Goal: Find specific page/section: Find specific page/section

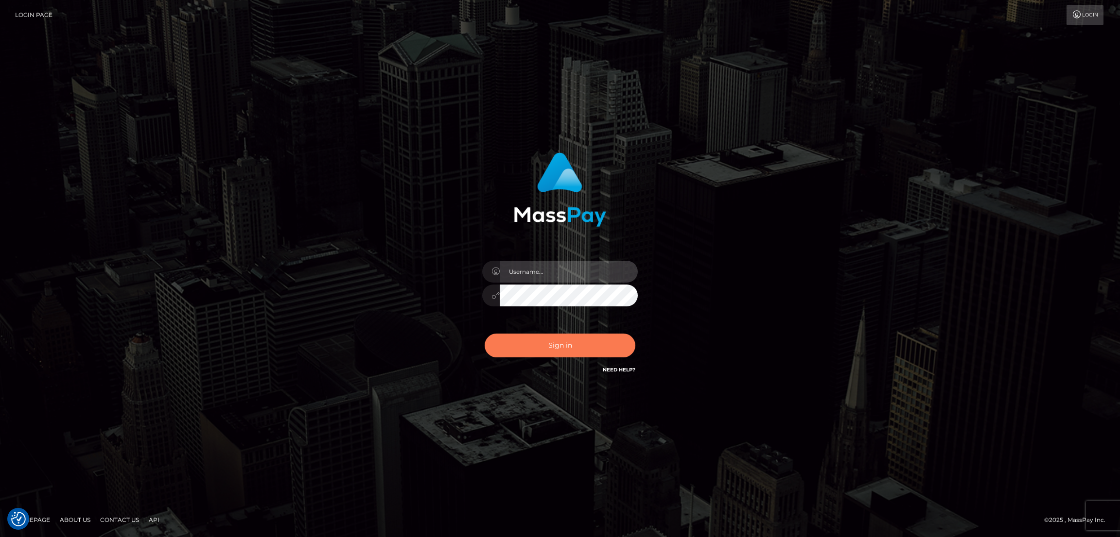
type input "by.es2"
click at [585, 351] on button "Sign in" at bounding box center [559, 346] width 151 height 24
type input "by.es2"
click at [558, 346] on button "Sign in" at bounding box center [559, 346] width 151 height 24
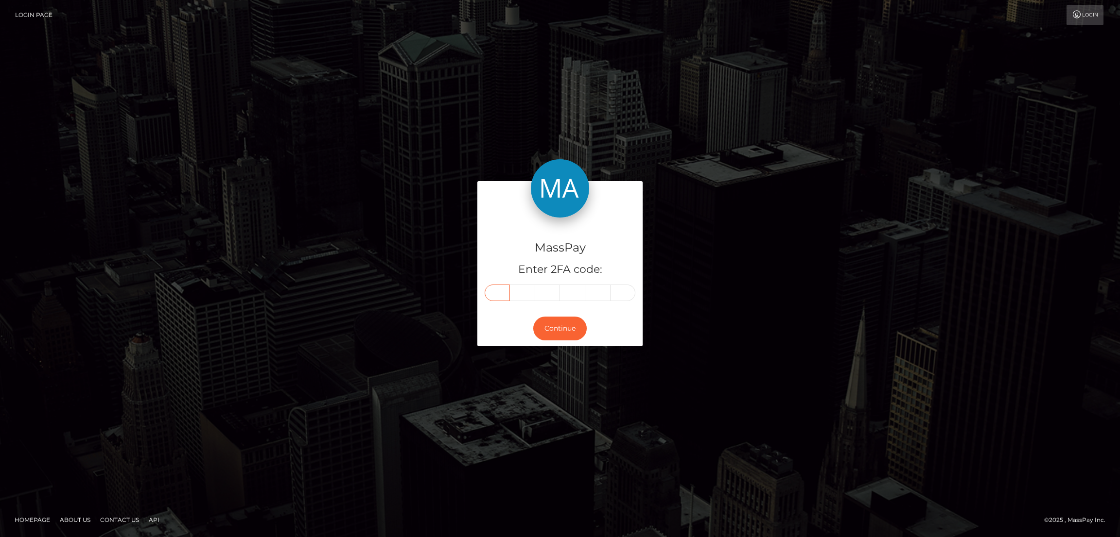
click at [493, 294] on input "text" at bounding box center [496, 293] width 25 height 17
paste input "5"
type input "5"
type input "0"
type input "6"
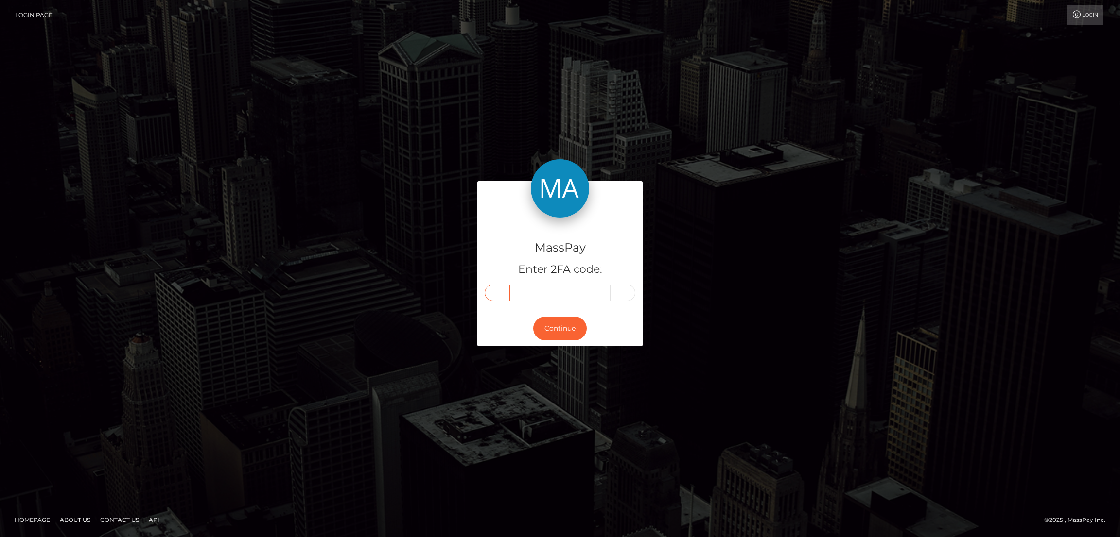
type input "8"
type input "7"
type input "3"
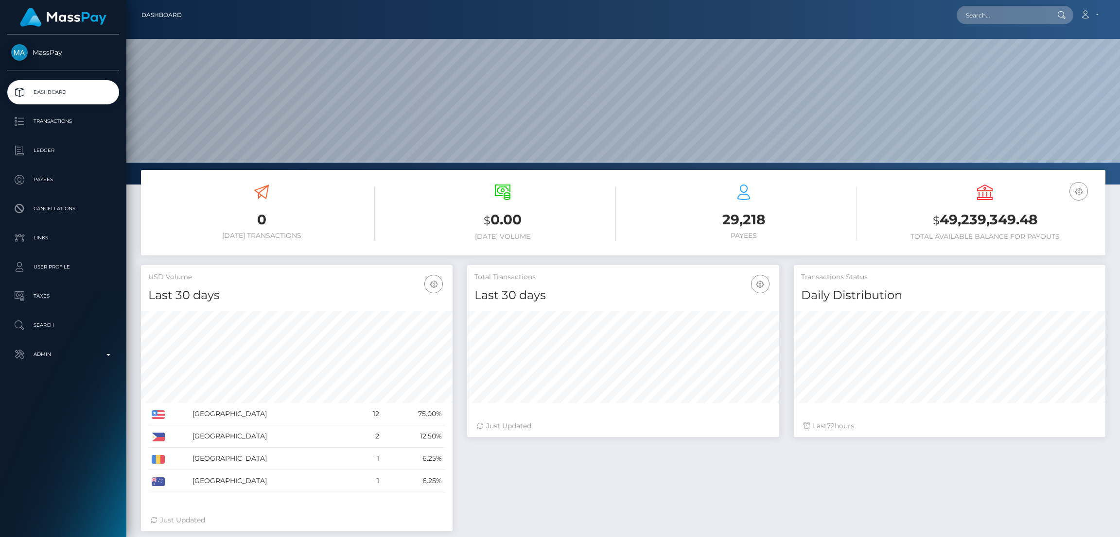
scroll to position [173, 311]
click at [986, 21] on input "text" at bounding box center [1001, 15] width 91 height 18
paste input "markikanvision@gmail.com"
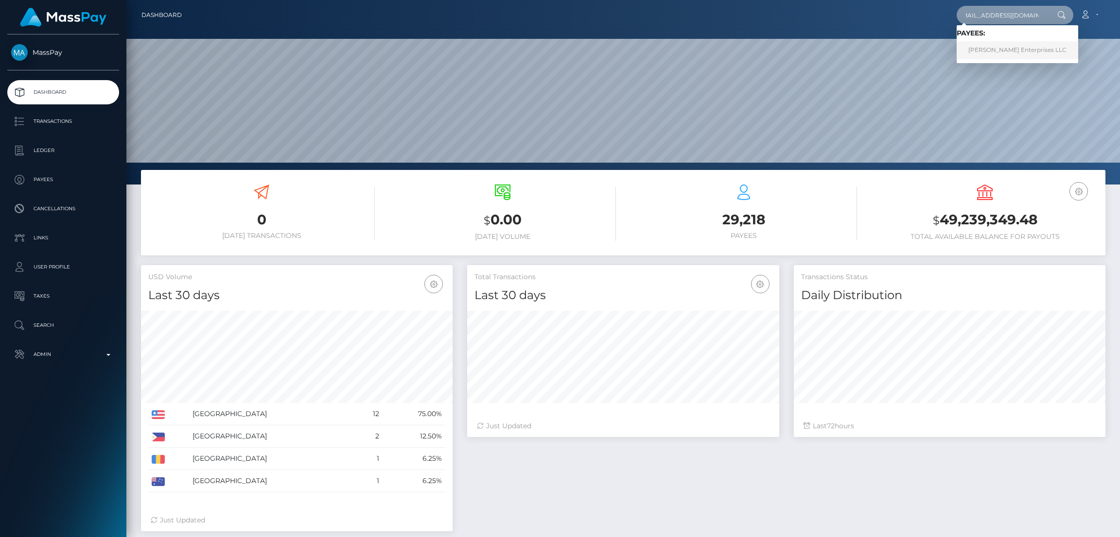
type input "markikanvision@gmail.com"
click at [996, 44] on link "Marisha Enterprises LLC" at bounding box center [1016, 50] width 121 height 18
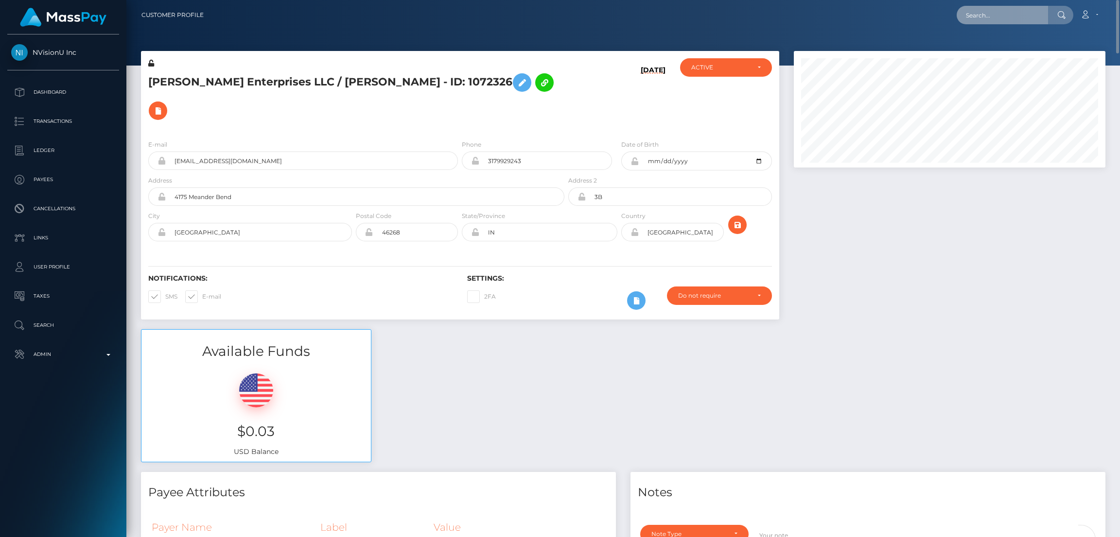
click at [984, 18] on input "text" at bounding box center [1001, 15] width 91 height 18
paste input "crazygemma@hotmail.co.uk"
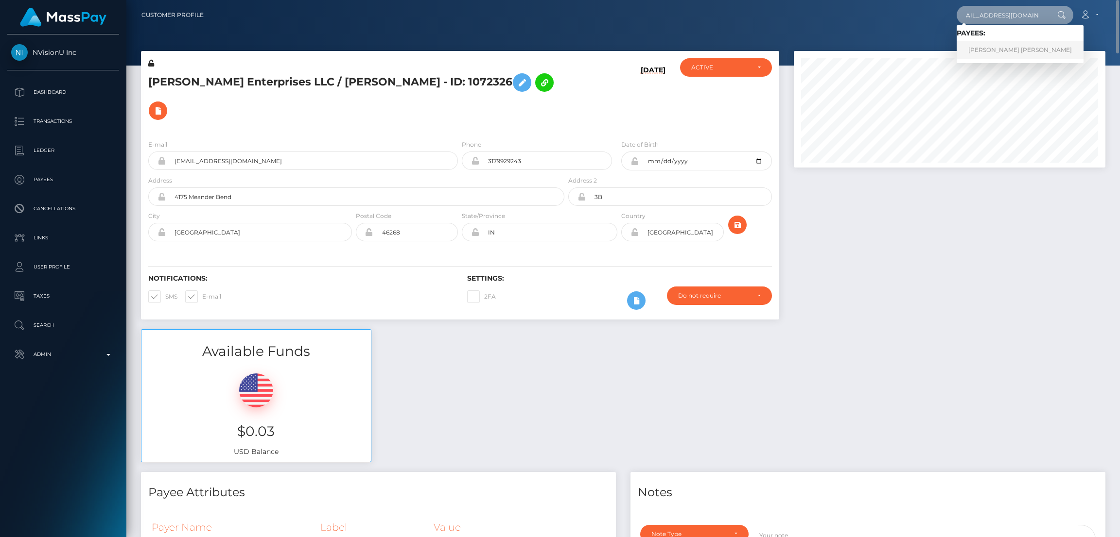
type input "crazygemma@hotmail.co.uk"
click at [988, 49] on link "RUI PEDRO ALMEIDA SANTOS" at bounding box center [1019, 50] width 127 height 18
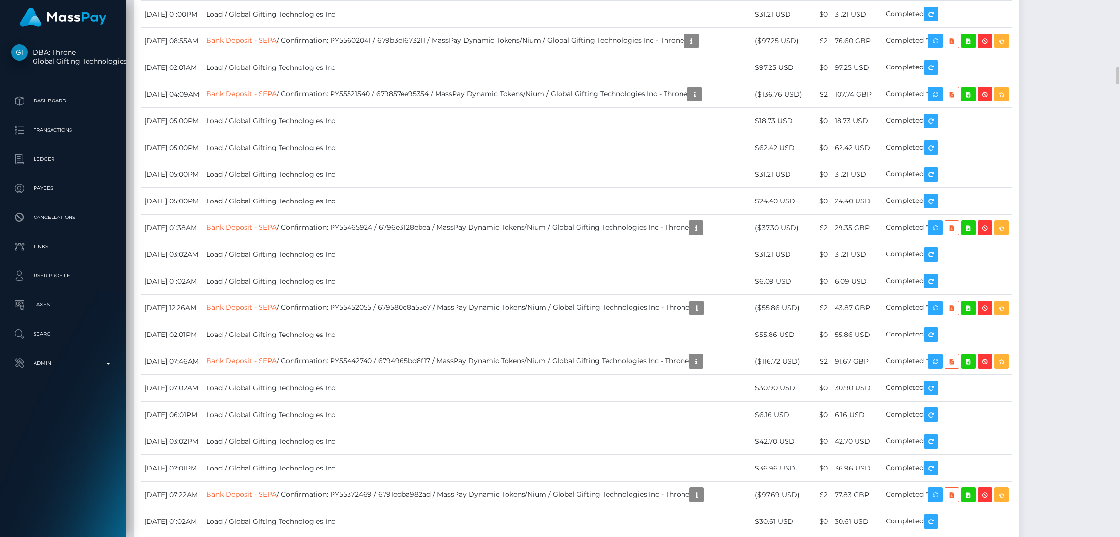
scroll to position [10933, 0]
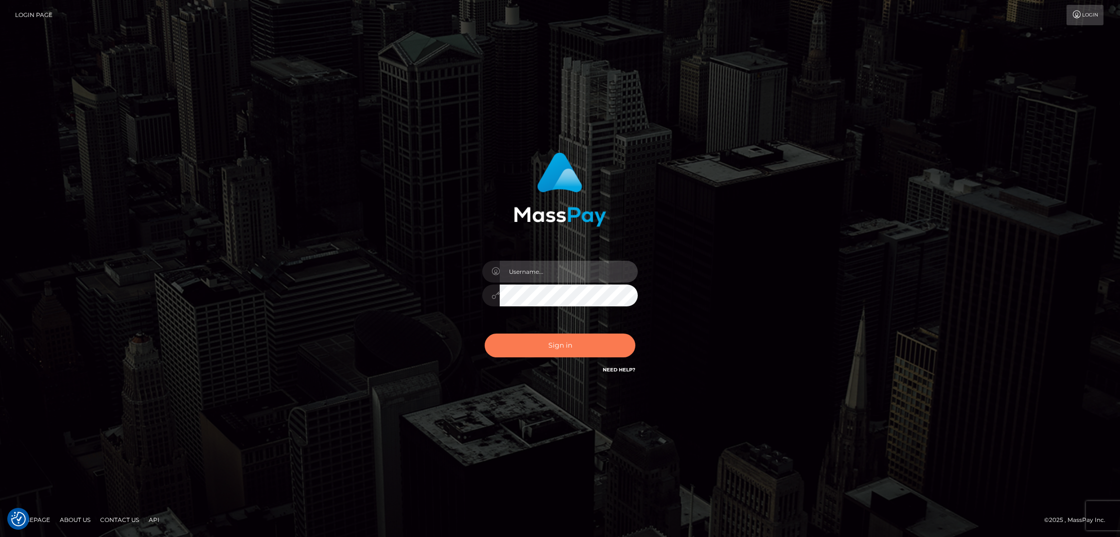
type input "by.es2"
click at [560, 345] on button "Sign in" at bounding box center [559, 346] width 151 height 24
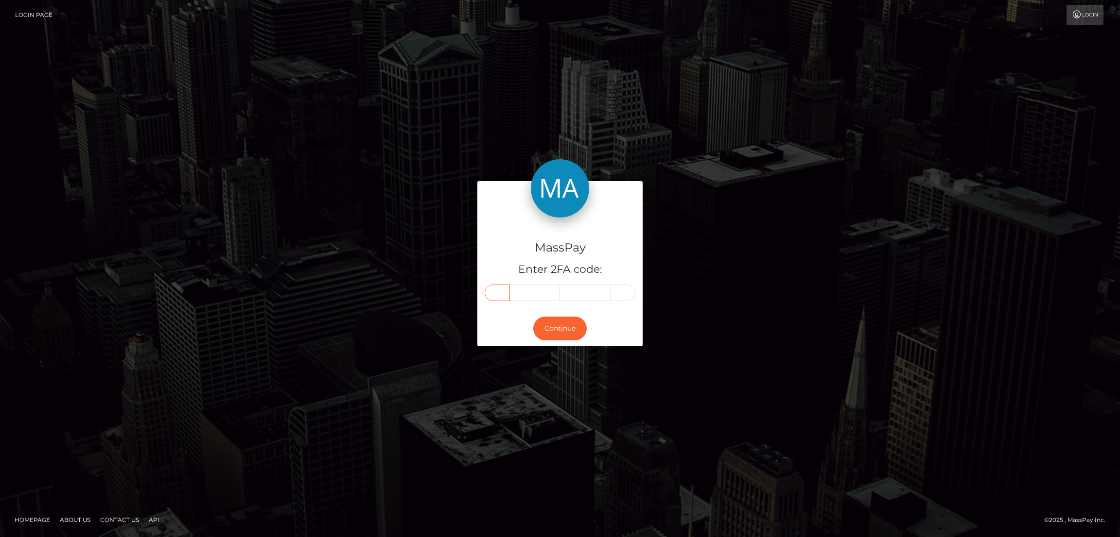
click at [500, 292] on input "text" at bounding box center [496, 293] width 25 height 17
paste input "6"
type input "6"
type input "0"
type input "9"
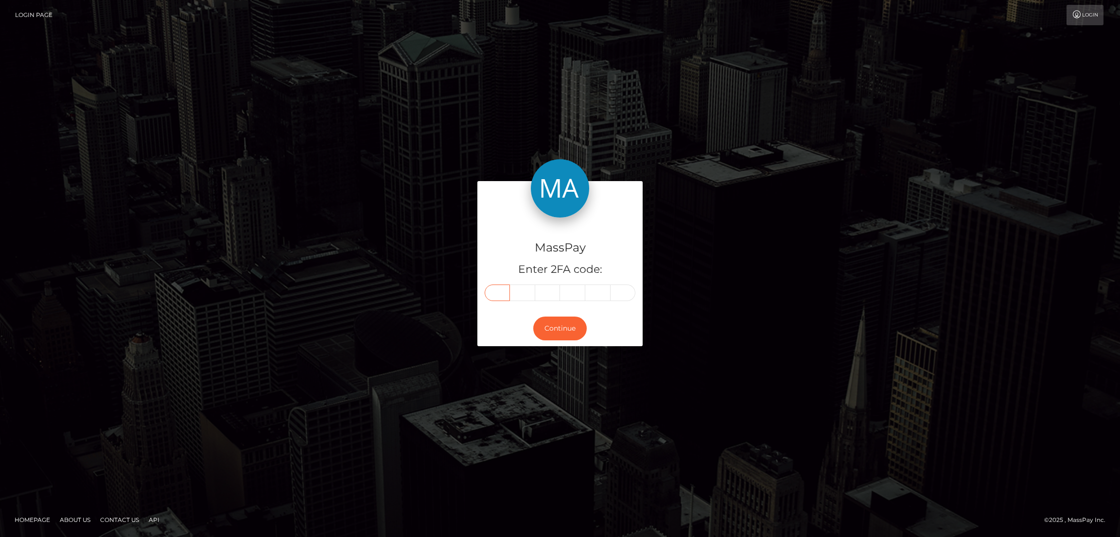
type input "5"
type input "4"
type input "6"
click at [556, 335] on button "Continue" at bounding box center [559, 329] width 53 height 24
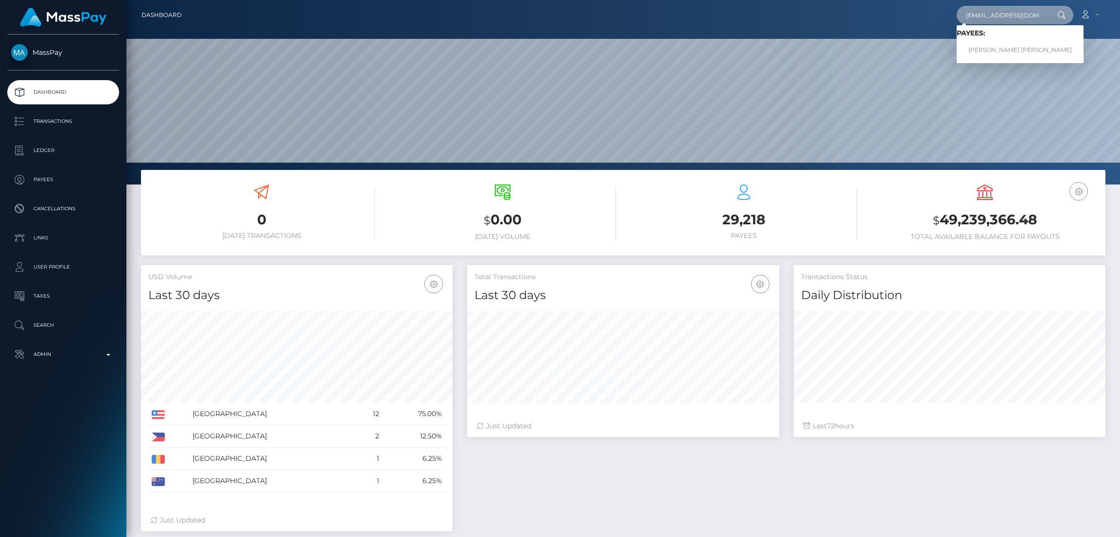
click at [1002, 13] on input "princesswystri@gmail.com" at bounding box center [1001, 15] width 91 height 18
paste input "dianealexa65"
click at [985, 15] on input "dianealexa65@gmail.com" at bounding box center [1001, 15] width 91 height 18
paste input "princesswystri"
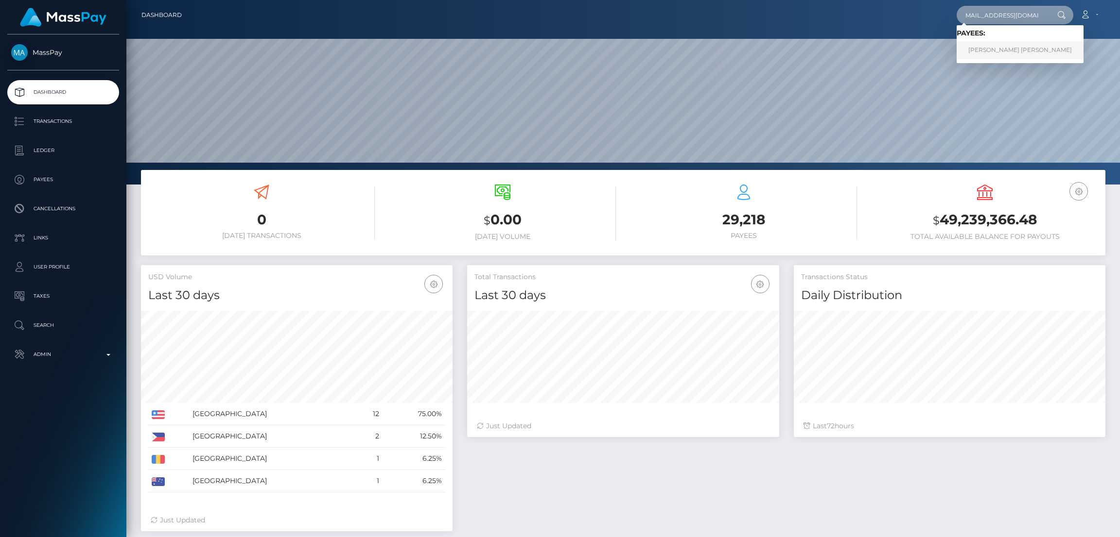
type input "princesswystri@gmail.com"
click at [990, 47] on link "BRITTANY MICHELLE HAMMOCK" at bounding box center [1019, 50] width 127 height 18
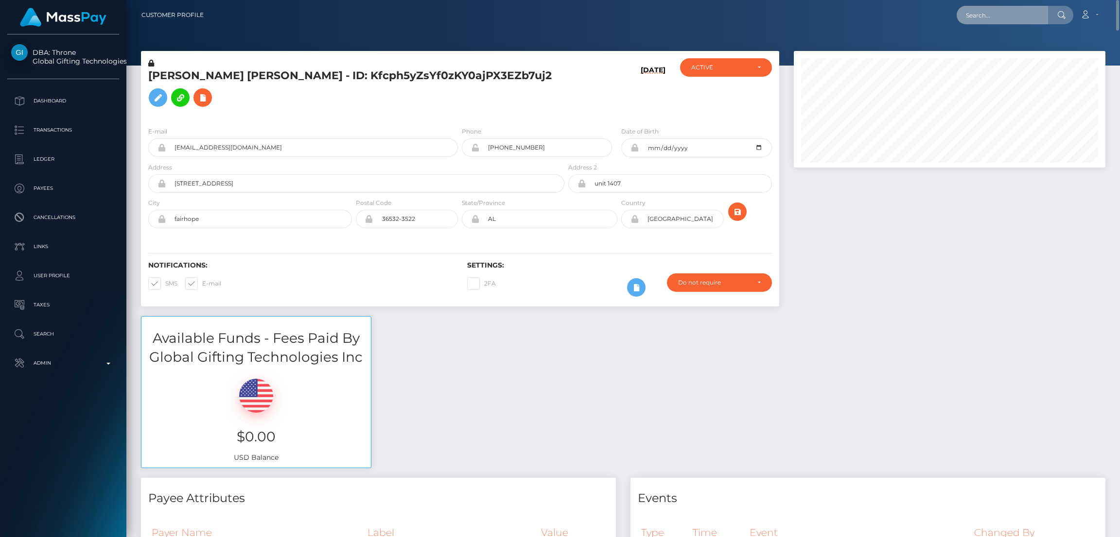
click at [982, 19] on input "text" at bounding box center [1001, 15] width 91 height 18
paste input "solesalchemist@gmail.com"
type input "solesalchemist@gmail.com"
click at [1007, 46] on link "LEKISHA NICOLE TURNER" at bounding box center [995, 50] width 78 height 18
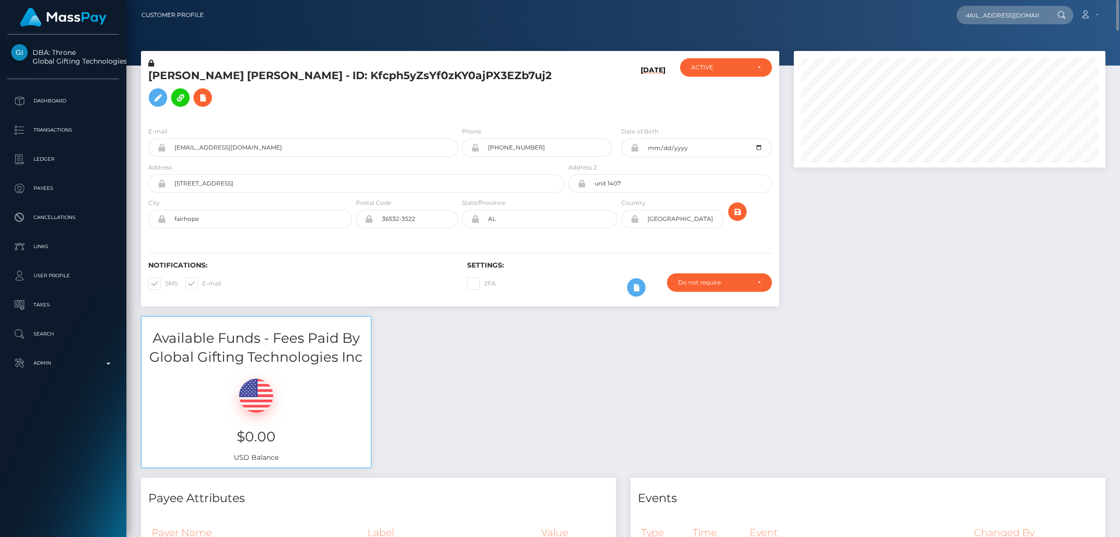
scroll to position [0, 0]
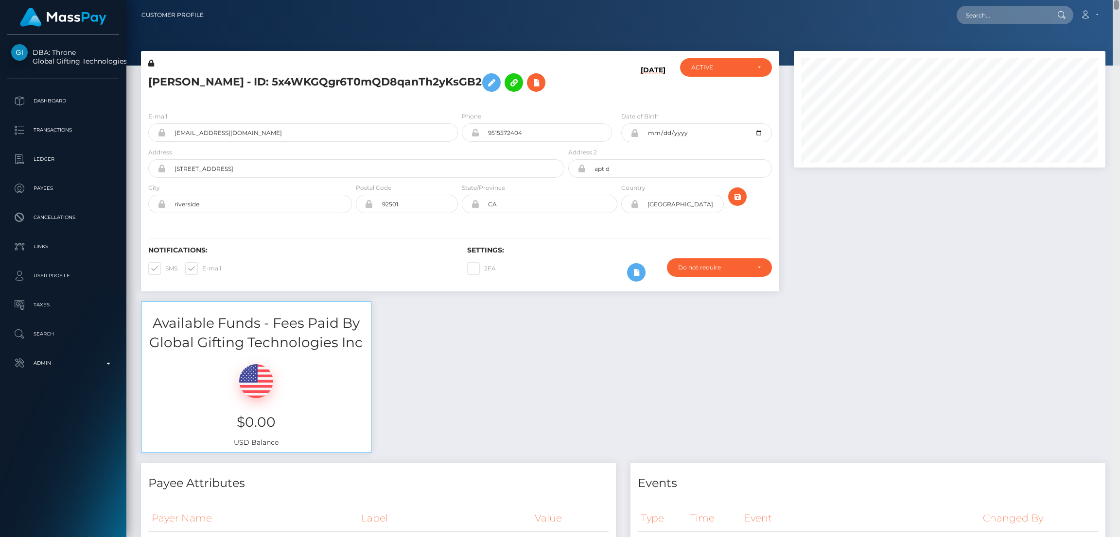
drag, startPoint x: 1118, startPoint y: 289, endPoint x: 1119, endPoint y: -4, distance: 293.5
click at [1108, 0] on html "DBA: Throne Global Gifting Technologies Inc Dashboard Transactions Ledger Payee…" at bounding box center [560, 268] width 1120 height 537
click at [1002, 13] on input "text" at bounding box center [1001, 15] width 91 height 18
paste input "micheltrios1@gmail.com"
type input "micheltrios1@gmail.com"
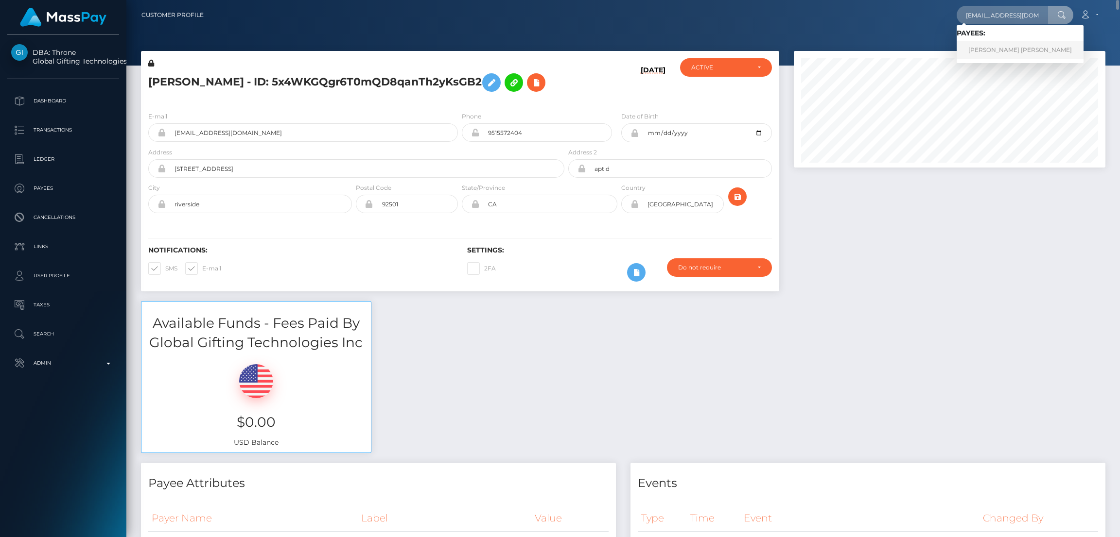
click at [999, 51] on link "KAROL MICHELT RIOS GARCIA" at bounding box center [1019, 50] width 127 height 18
